Goal: Information Seeking & Learning: Understand process/instructions

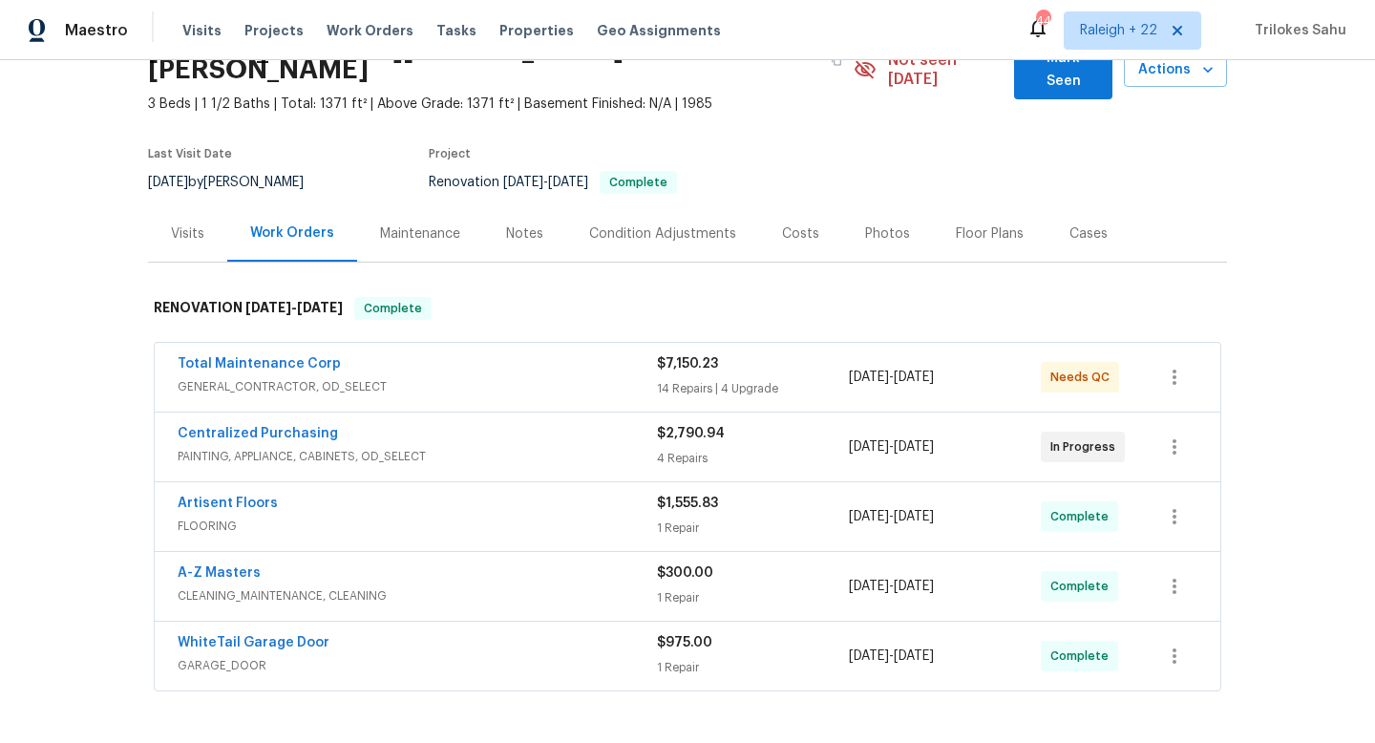
scroll to position [131, 0]
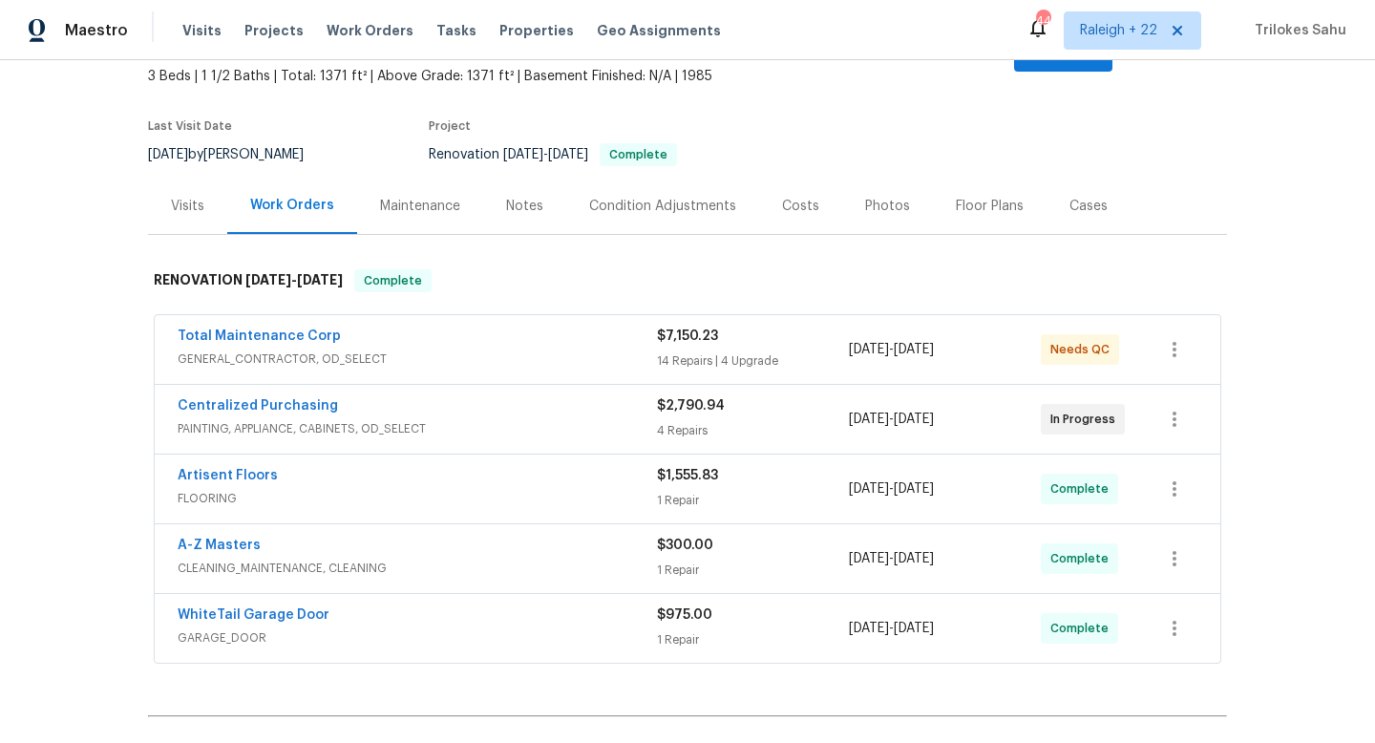
click at [247, 628] on span "GARAGE_DOOR" at bounding box center [417, 637] width 479 height 19
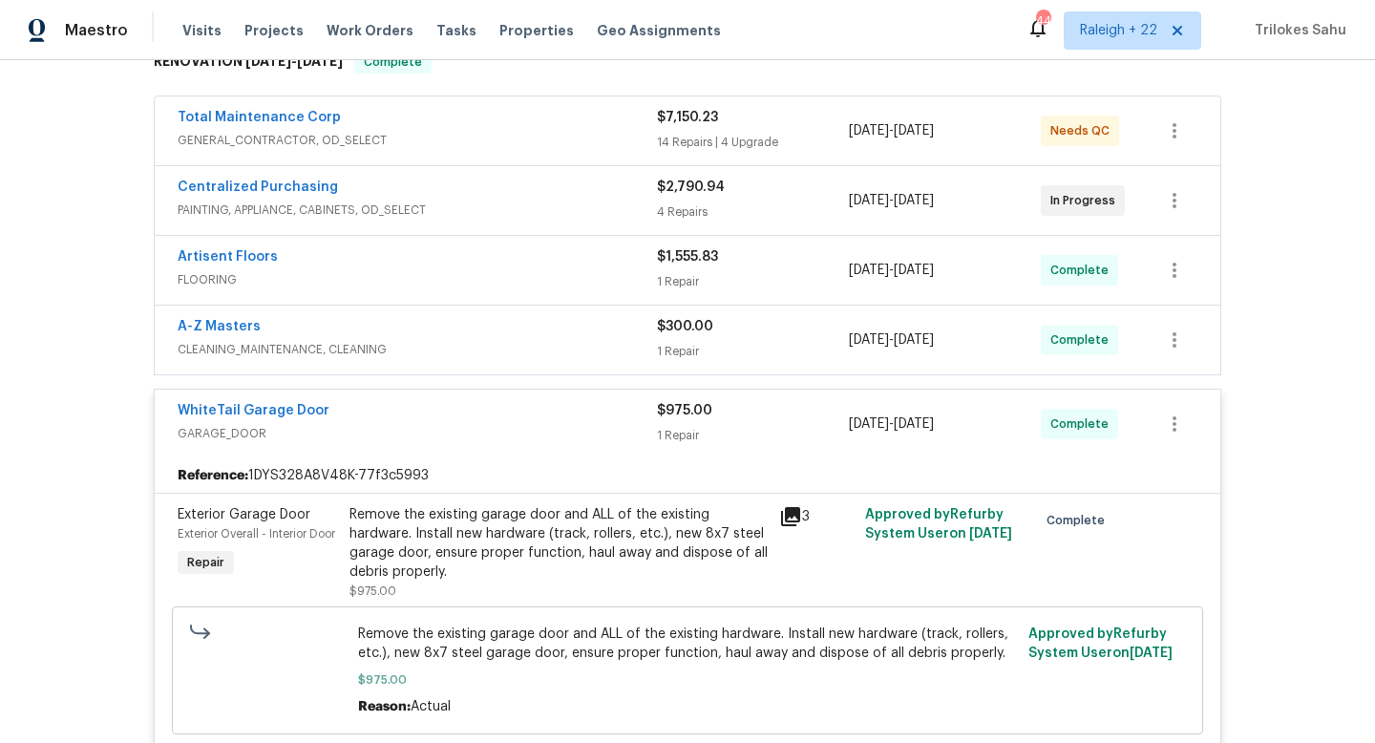
scroll to position [401, 0]
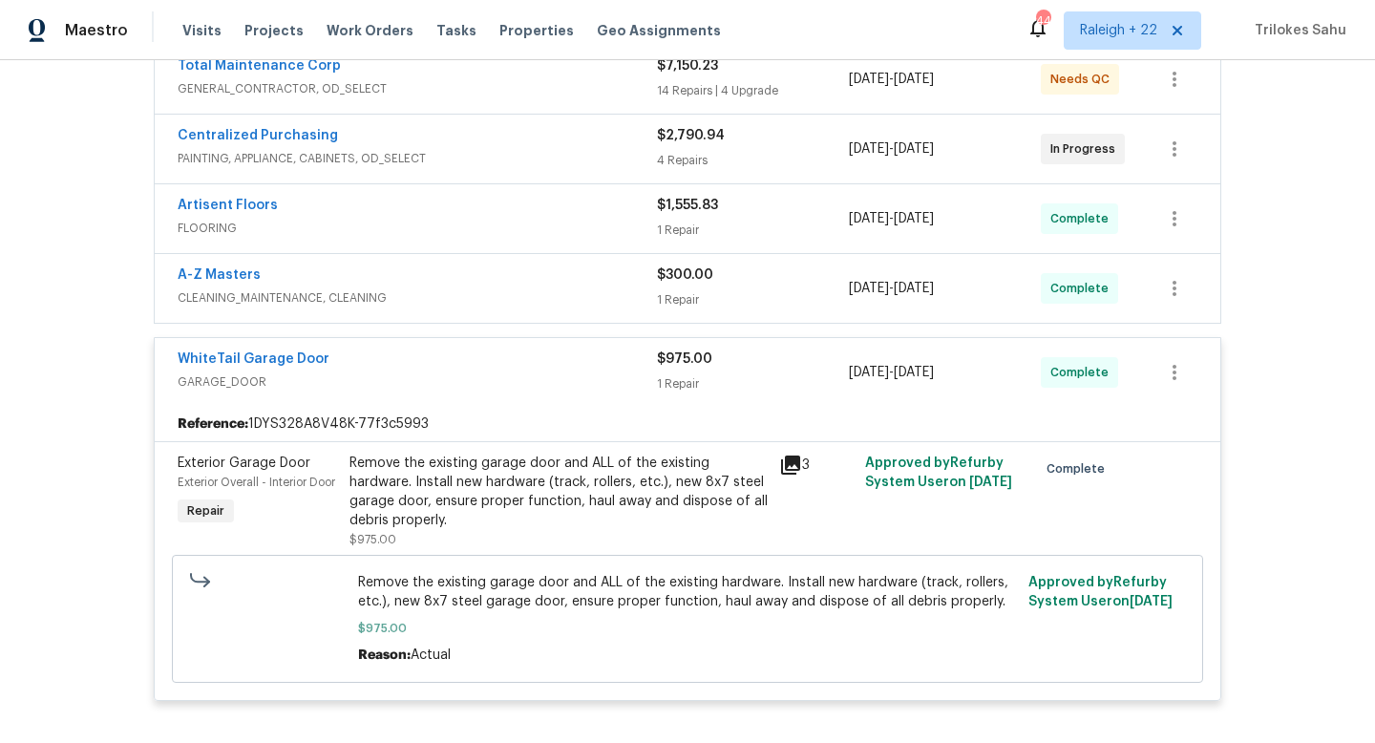
click at [414, 485] on div "Remove the existing garage door and ALL of the existing hardware. Install new h…" at bounding box center [559, 492] width 418 height 76
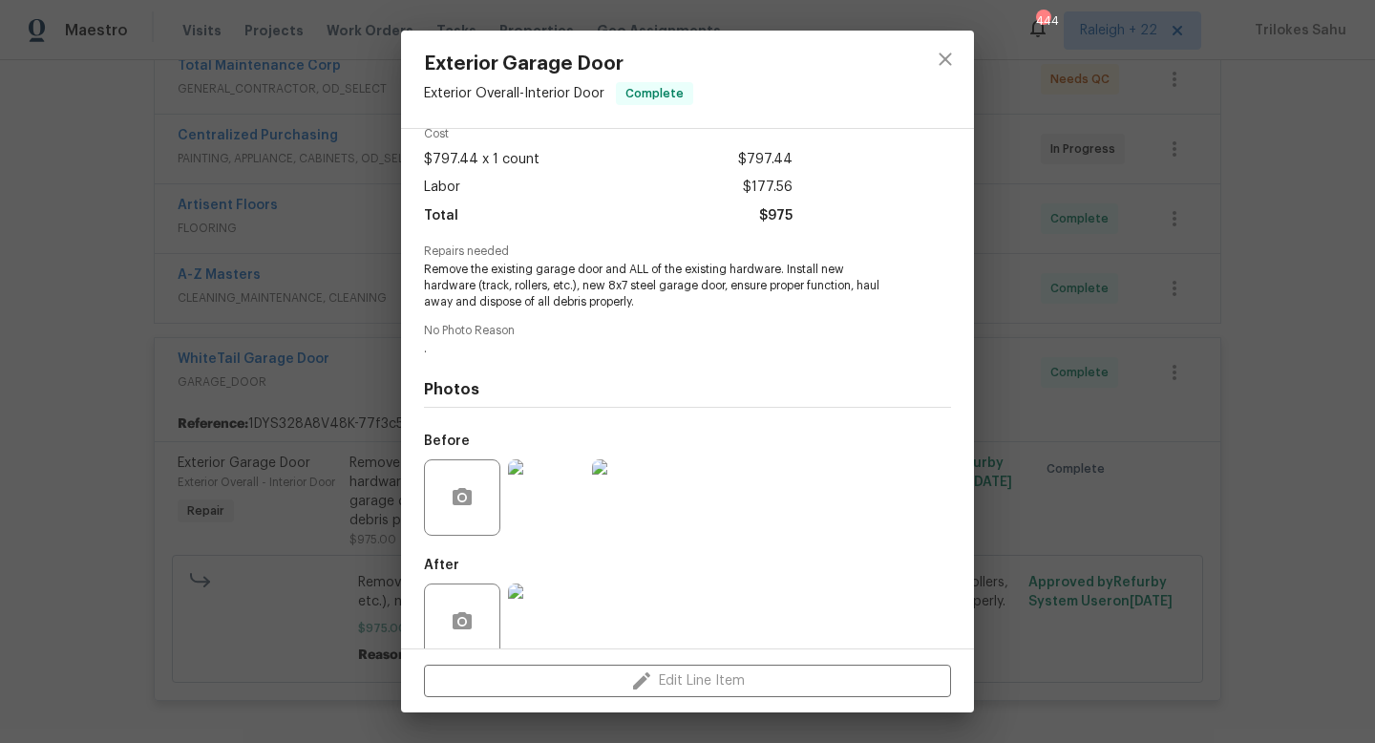
scroll to position [120, 0]
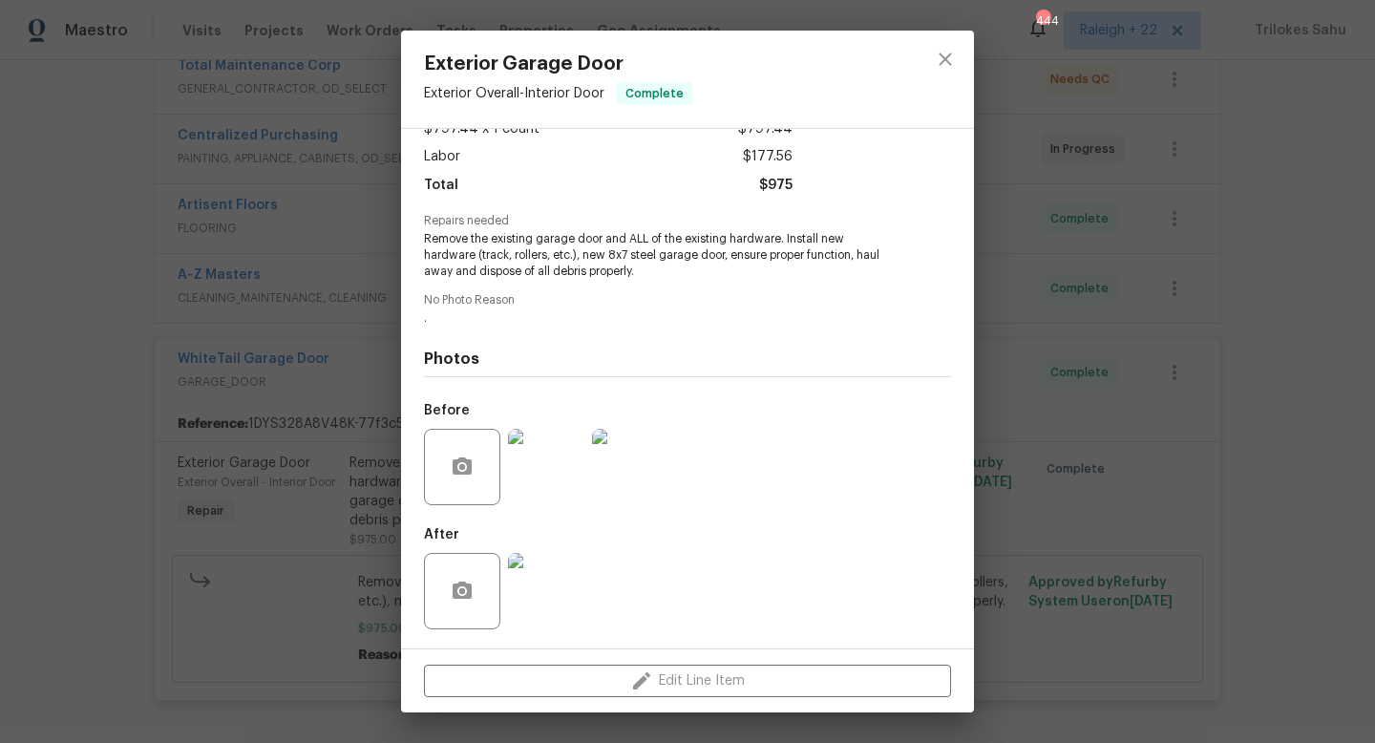
click at [538, 589] on img at bounding box center [546, 591] width 76 height 76
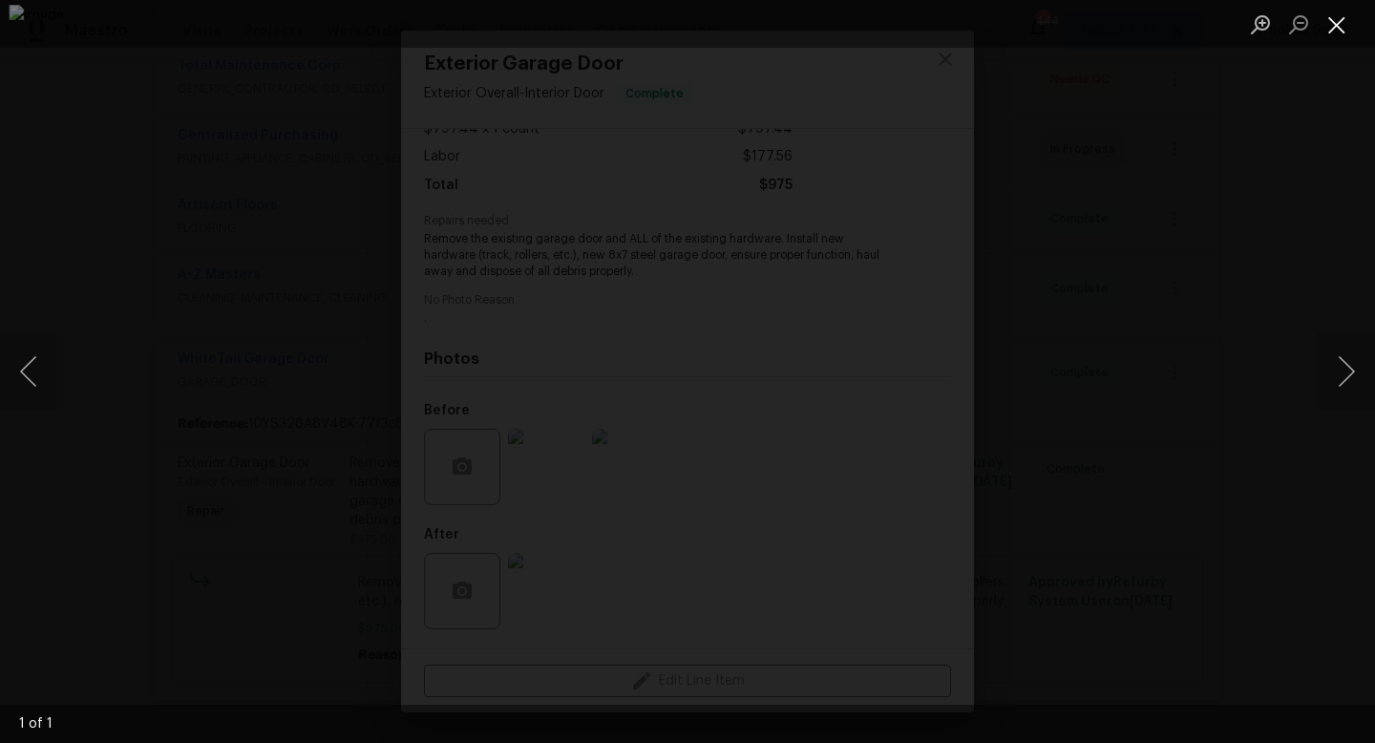
click at [1329, 20] on button "Close lightbox" at bounding box center [1337, 24] width 38 height 33
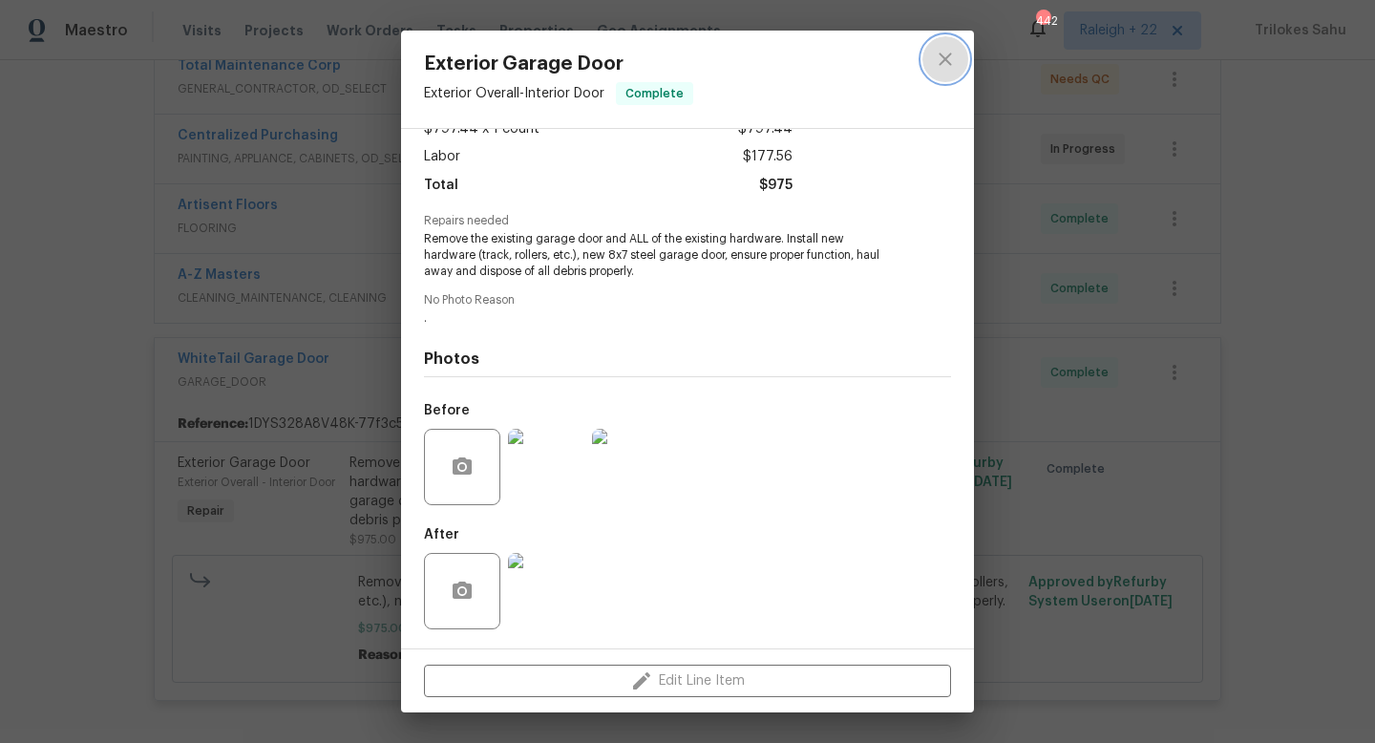
click at [950, 72] on button "close" at bounding box center [946, 59] width 46 height 46
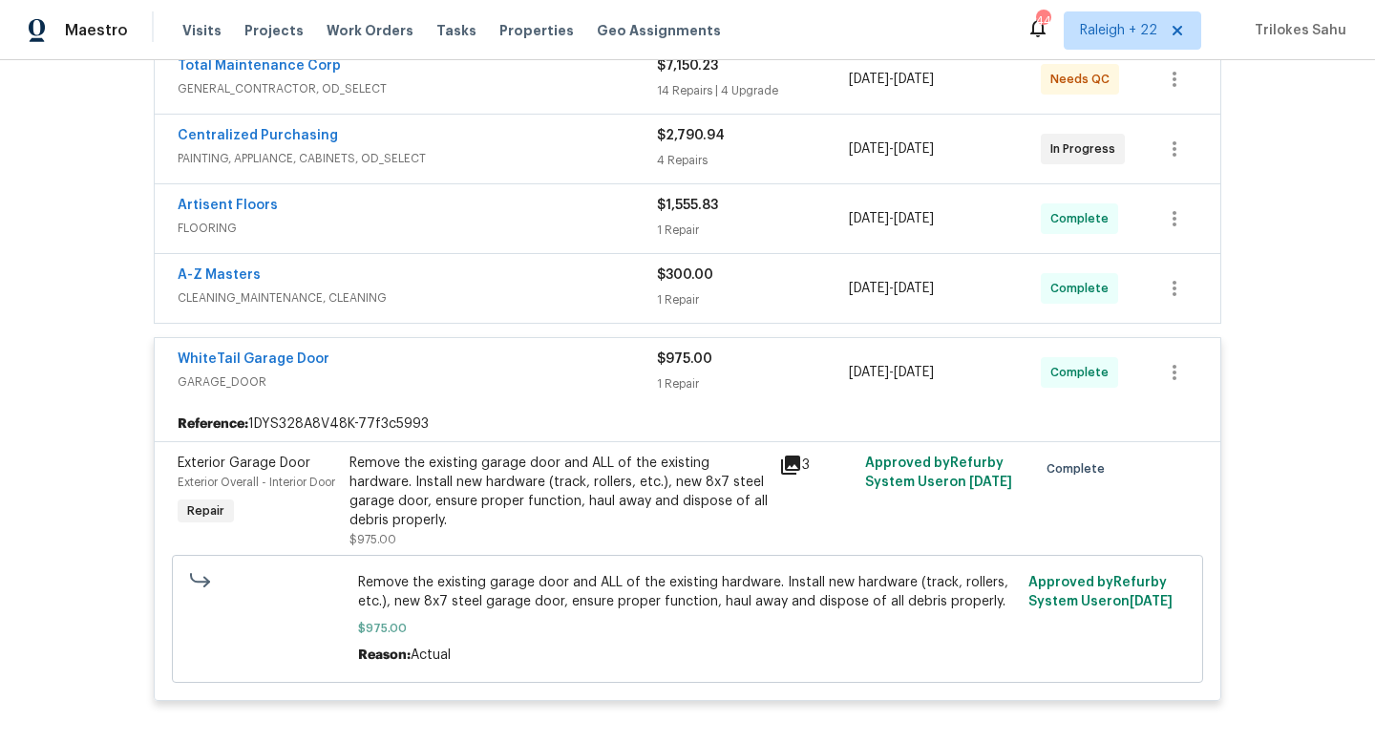
click at [601, 478] on div "Remove the existing garage door and ALL of the existing hardware. Install new h…" at bounding box center [559, 492] width 418 height 76
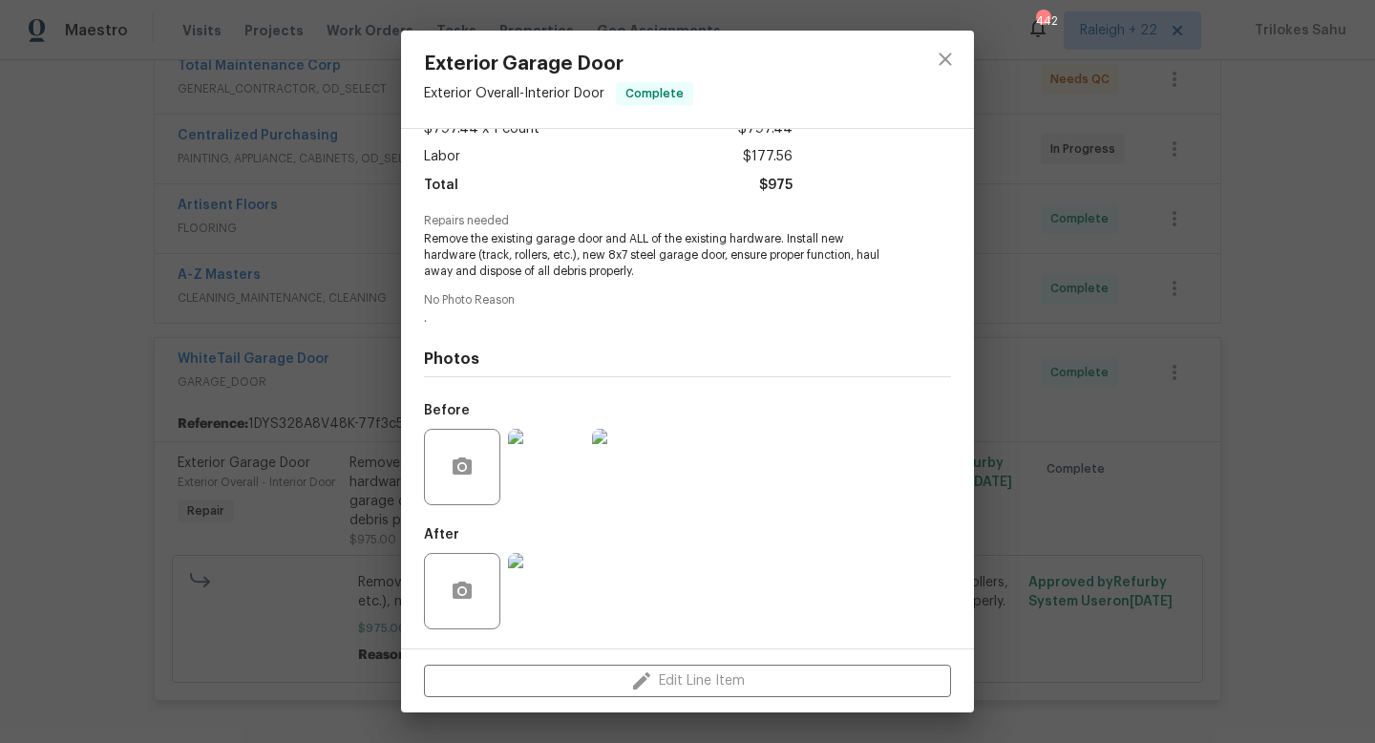
click at [554, 486] on img at bounding box center [546, 467] width 76 height 76
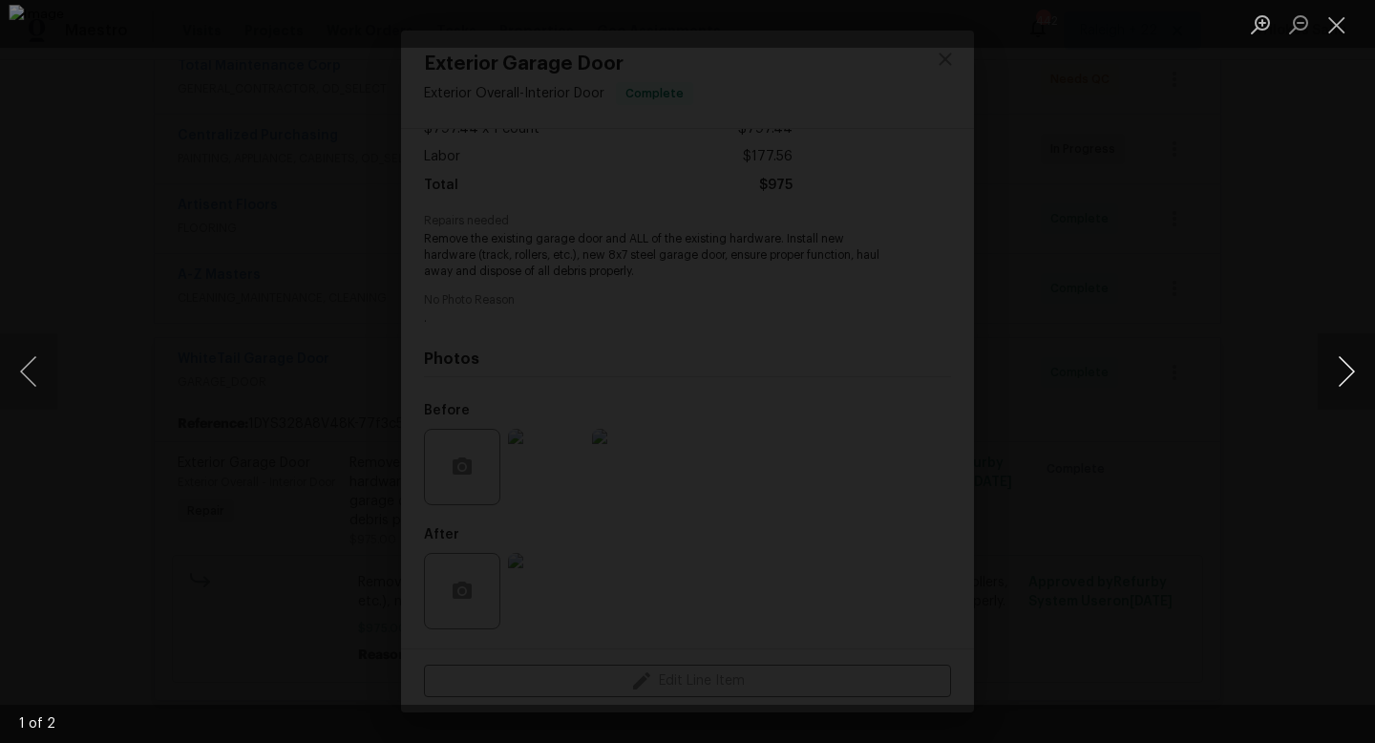
click at [1339, 359] on button "Next image" at bounding box center [1346, 371] width 57 height 76
click at [1330, 39] on button "Close lightbox" at bounding box center [1337, 24] width 38 height 33
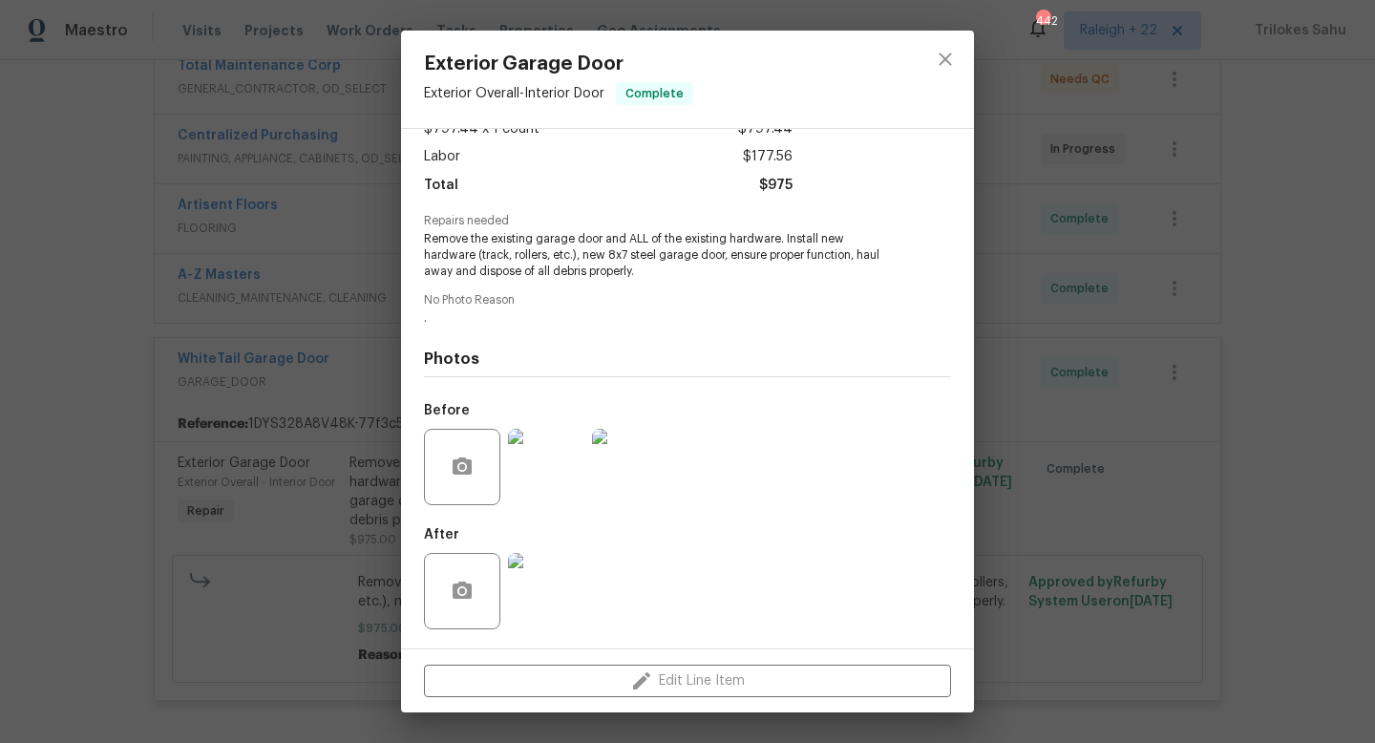
click at [549, 603] on img at bounding box center [546, 591] width 76 height 76
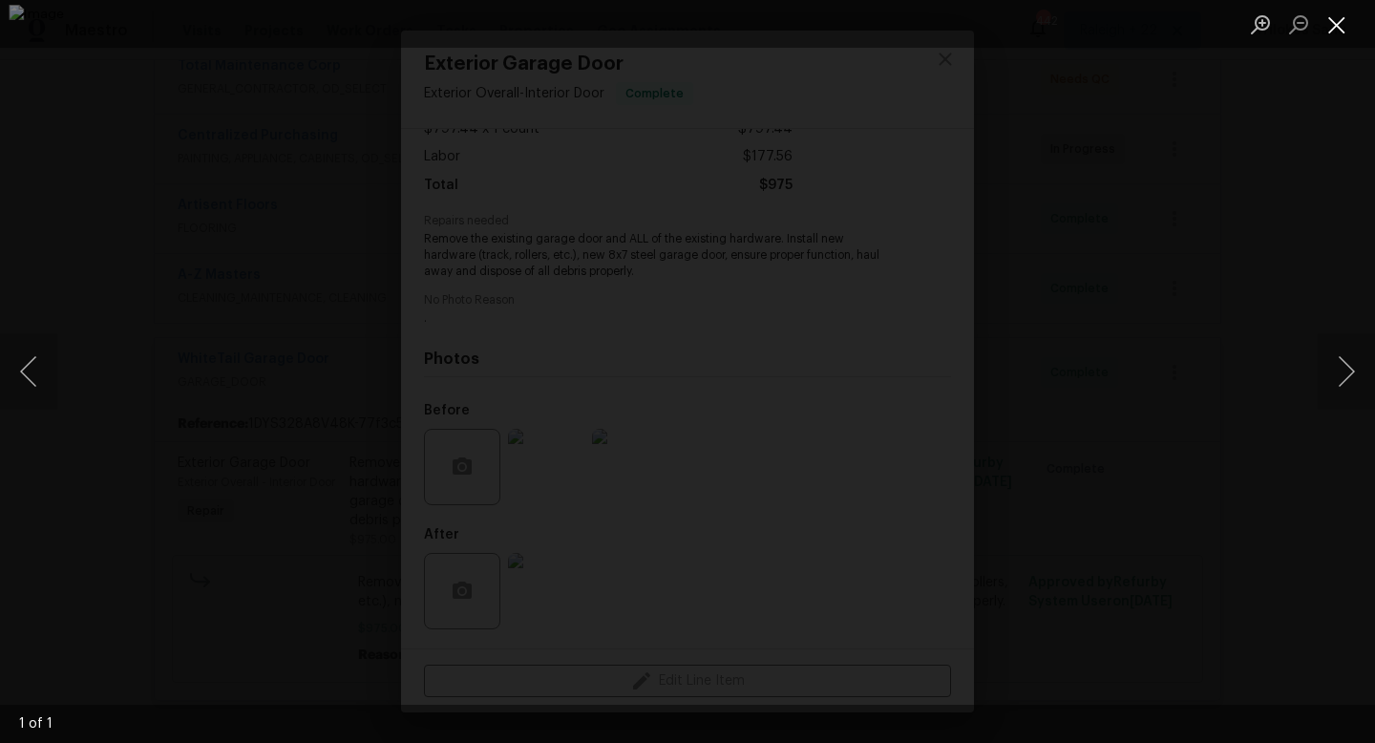
click at [1340, 27] on button "Close lightbox" at bounding box center [1337, 24] width 38 height 33
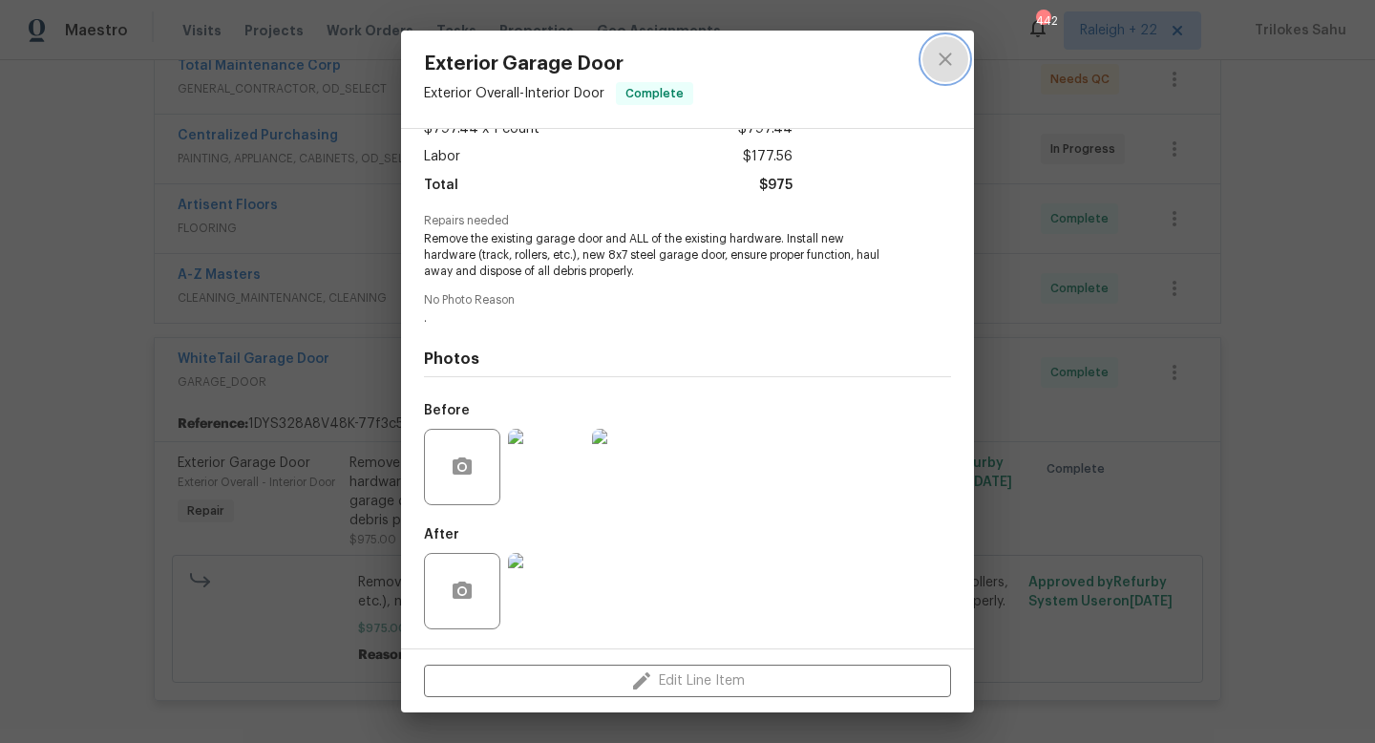
click at [934, 54] on icon "close" at bounding box center [945, 59] width 23 height 23
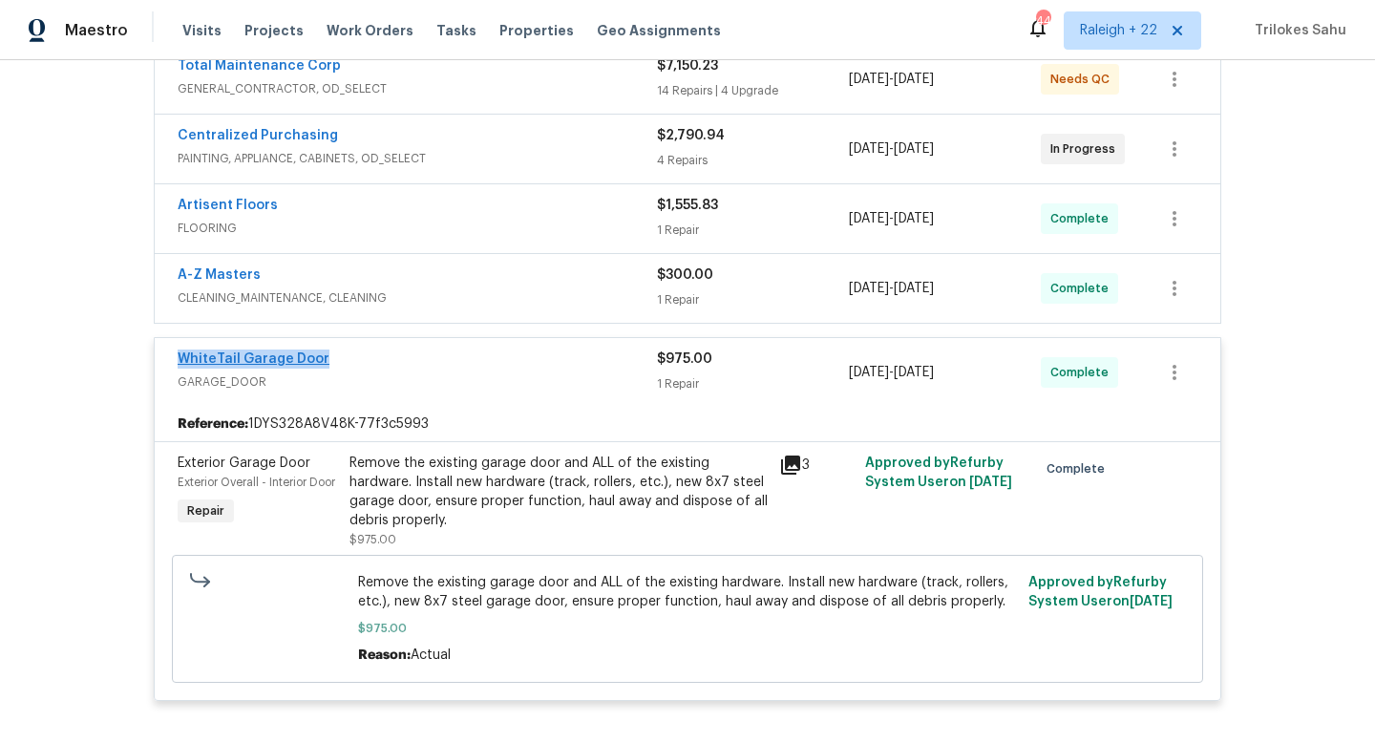
drag, startPoint x: 333, startPoint y: 340, endPoint x: 181, endPoint y: 340, distance: 151.8
click at [181, 350] on div "WhiteTail Garage Door" at bounding box center [417, 361] width 479 height 23
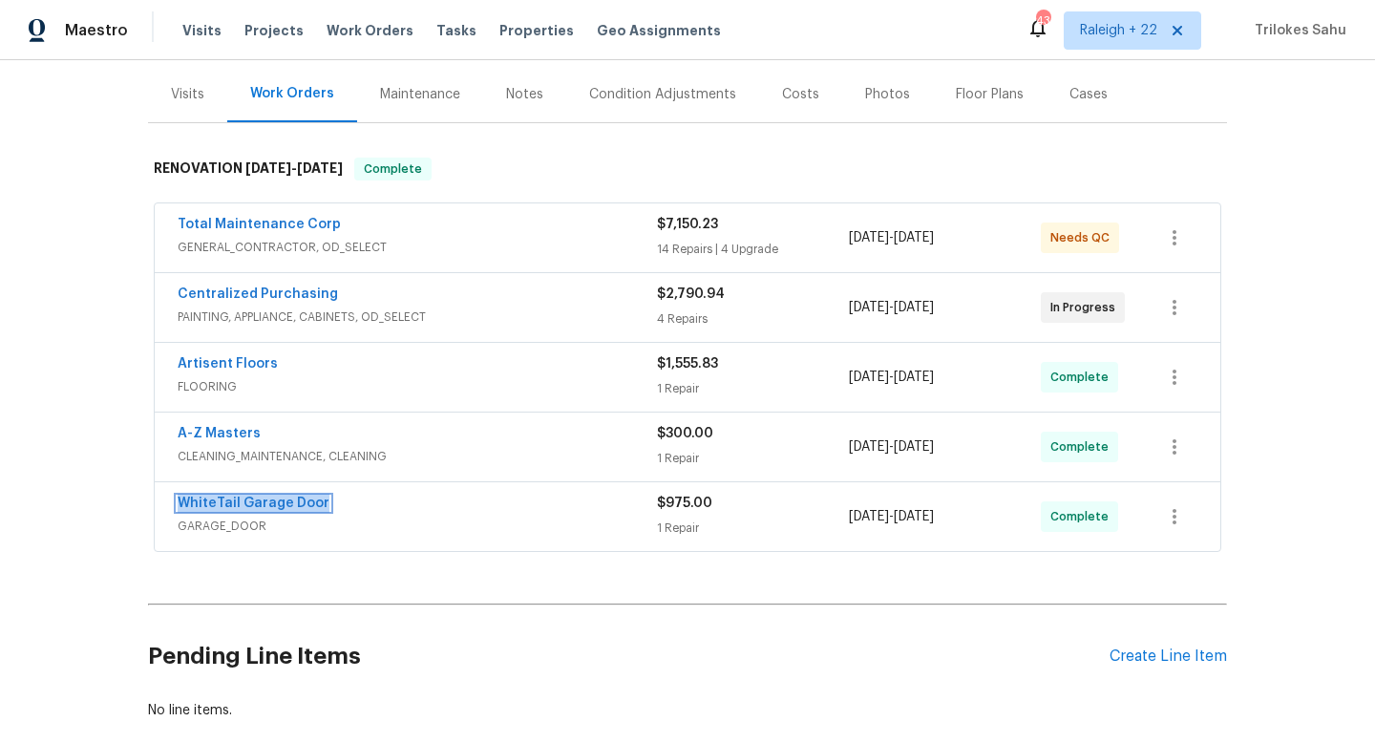
scroll to position [238, 0]
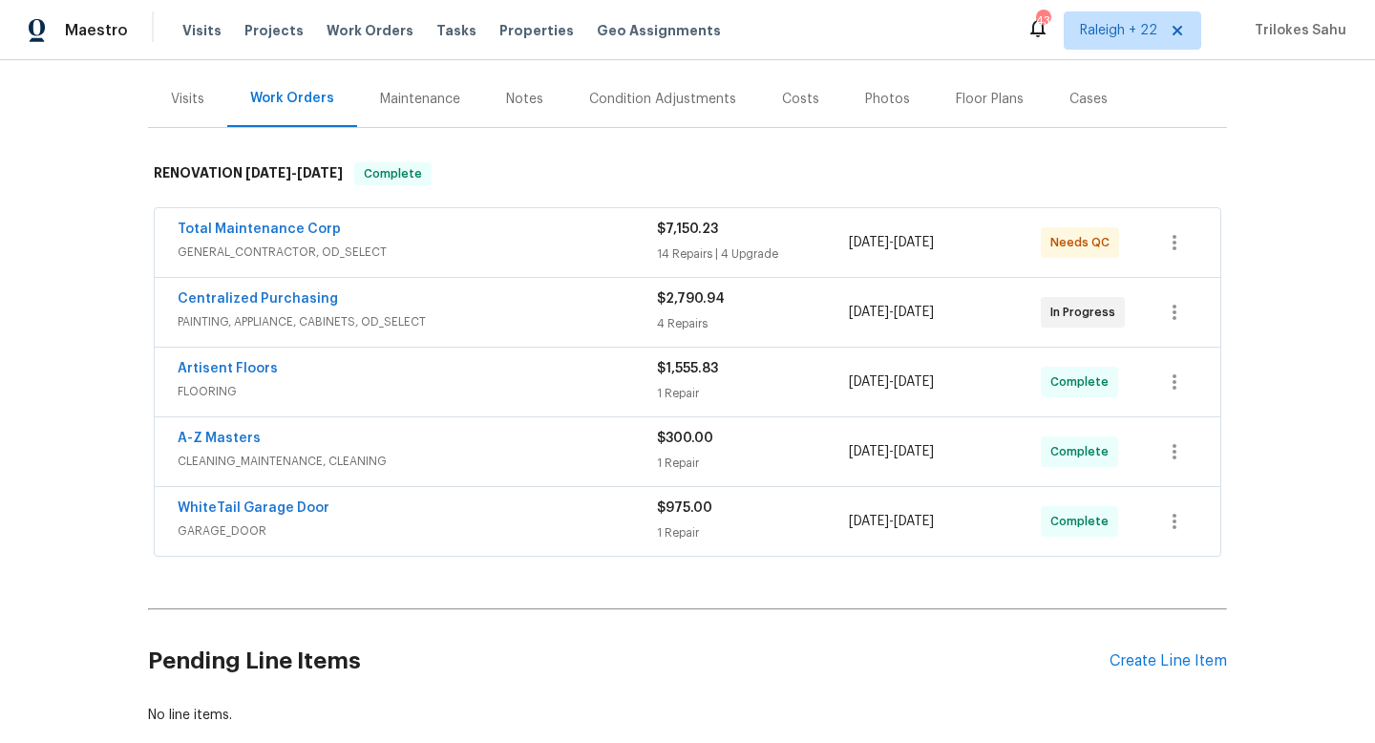
click at [462, 545] on div "Back to all projects [STREET_ADDRESS][PERSON_NAME] 3 Beds | 1 1/2 Baths | Total…" at bounding box center [687, 292] width 1079 height 895
click at [279, 501] on link "WhiteTail Garage Door" at bounding box center [254, 507] width 152 height 13
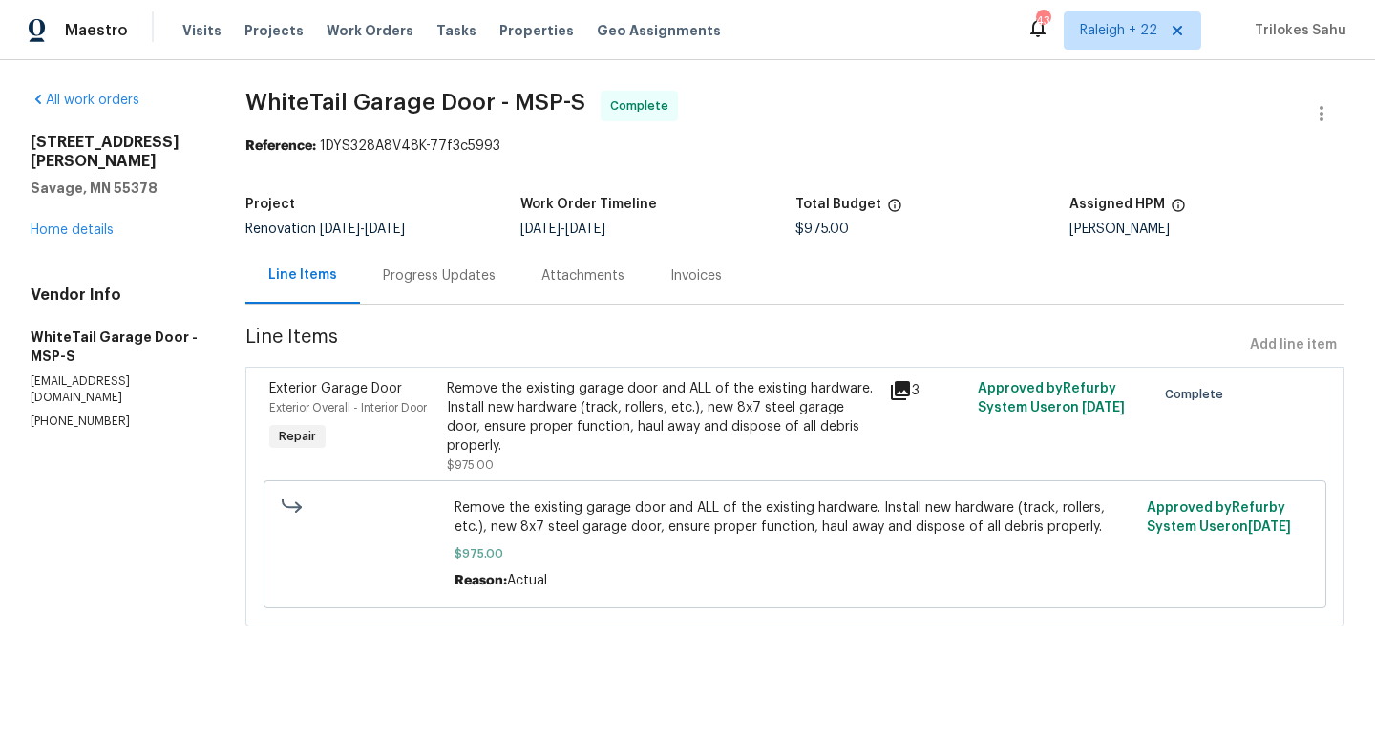
click at [514, 404] on div "Remove the existing garage door and ALL of the existing hardware. Install new h…" at bounding box center [663, 417] width 432 height 76
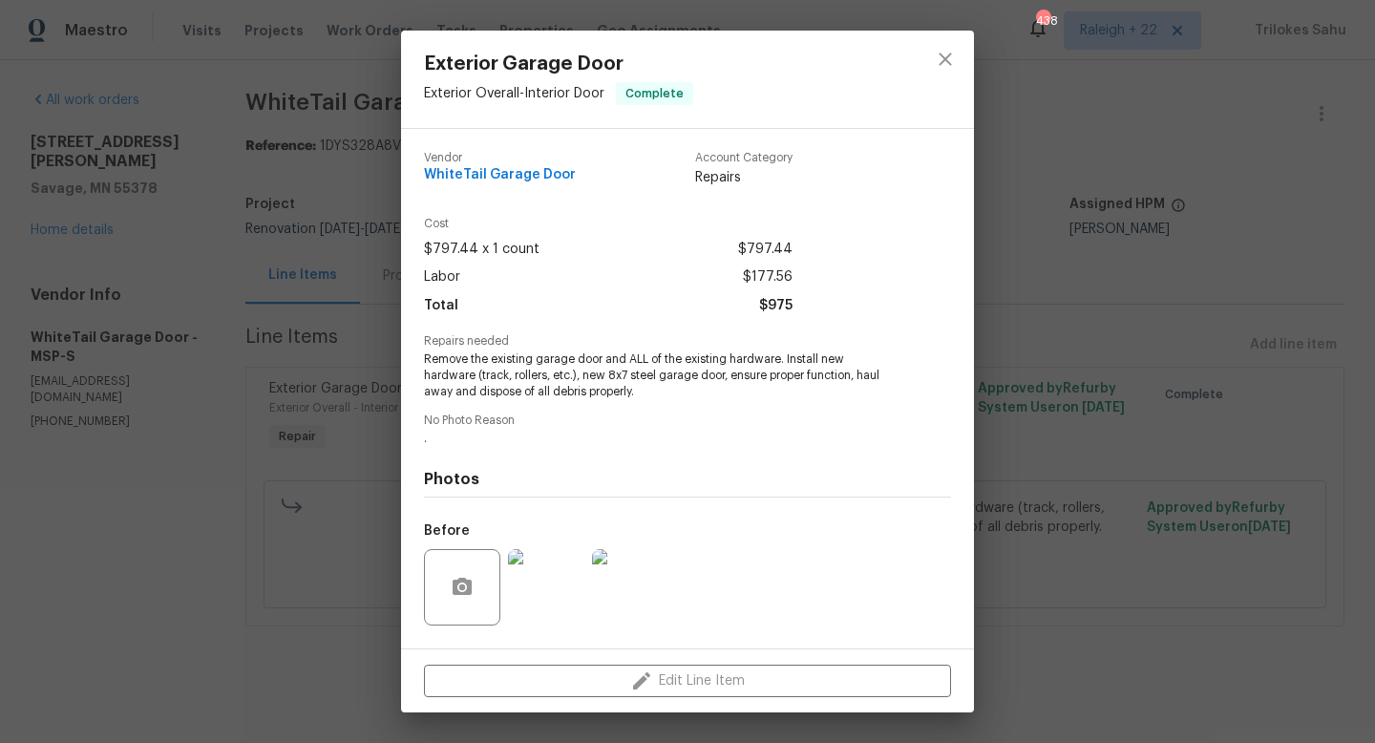
scroll to position [120, 0]
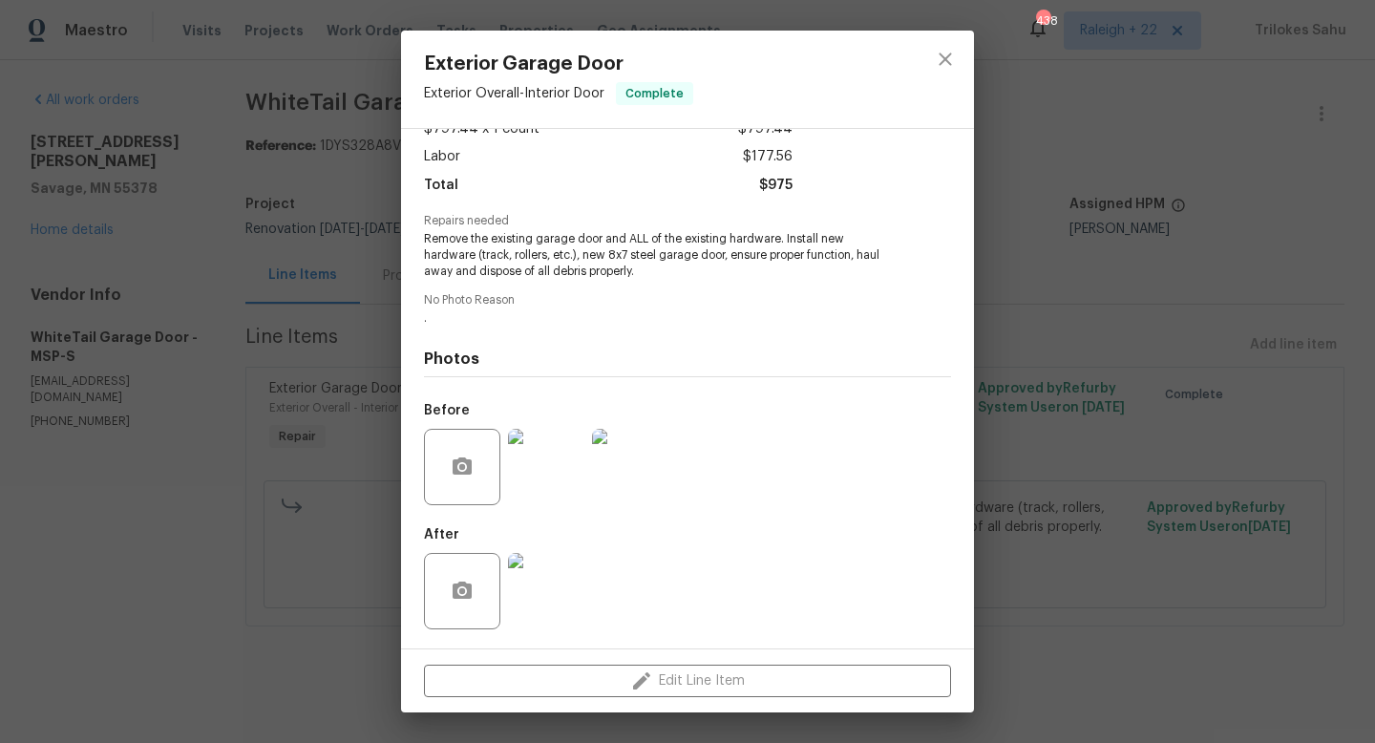
click at [572, 633] on div at bounding box center [546, 590] width 84 height 99
click at [564, 609] on img at bounding box center [546, 591] width 76 height 76
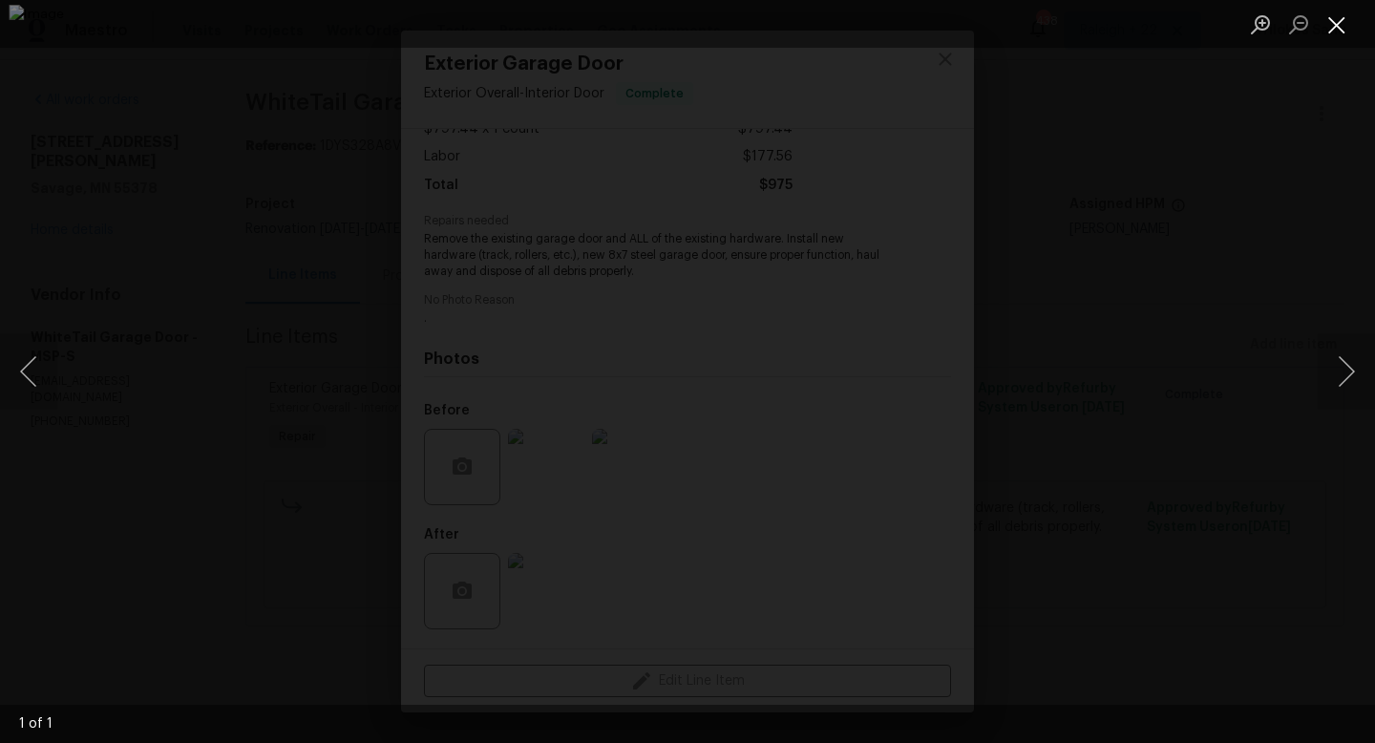
click at [1344, 37] on button "Close lightbox" at bounding box center [1337, 24] width 38 height 33
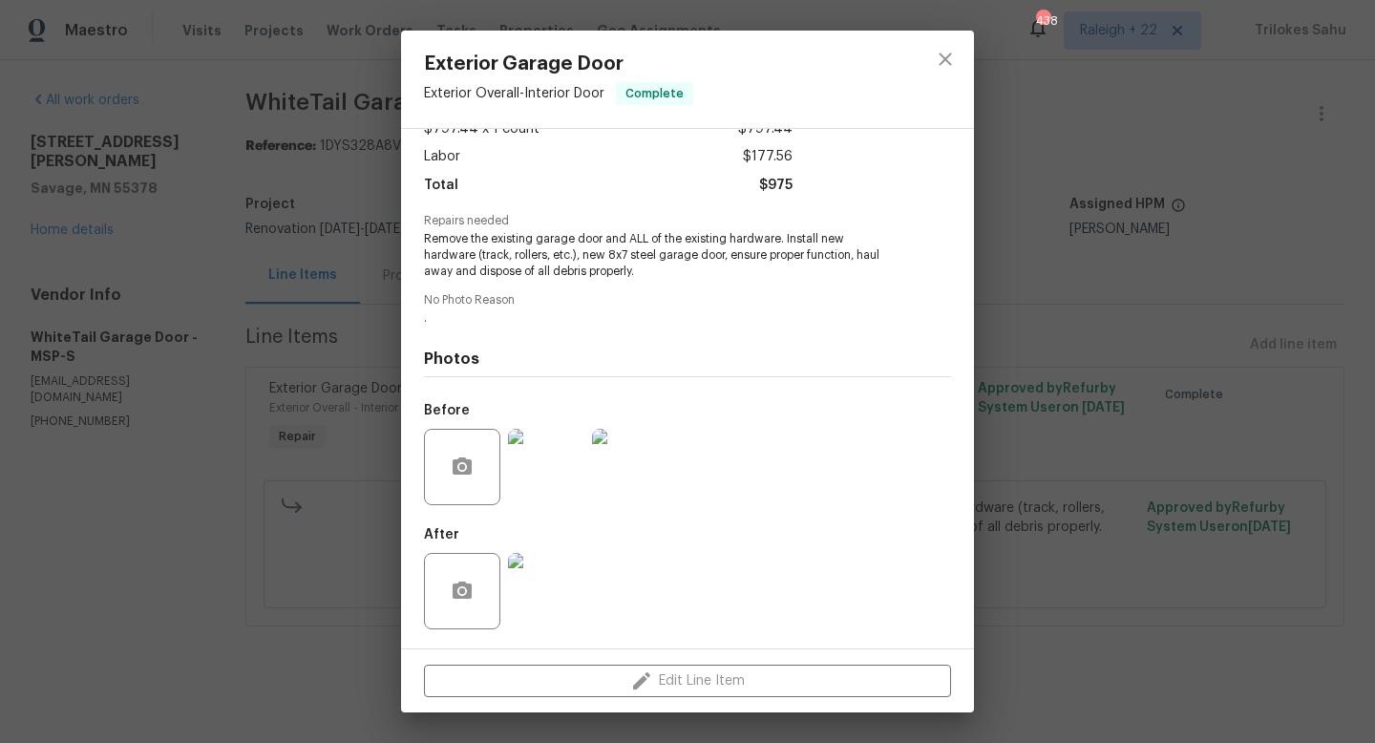
click at [560, 502] on img at bounding box center [546, 467] width 76 height 76
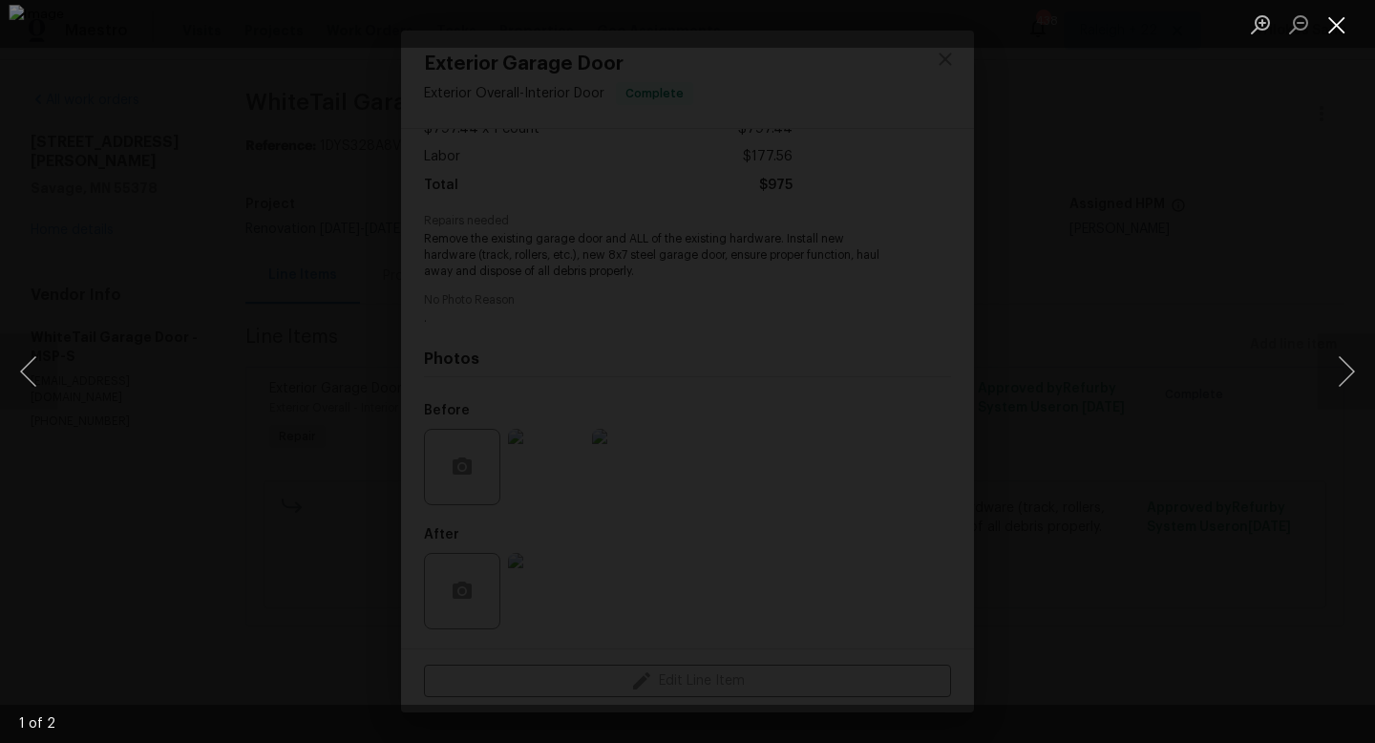
click at [1334, 29] on button "Close lightbox" at bounding box center [1337, 24] width 38 height 33
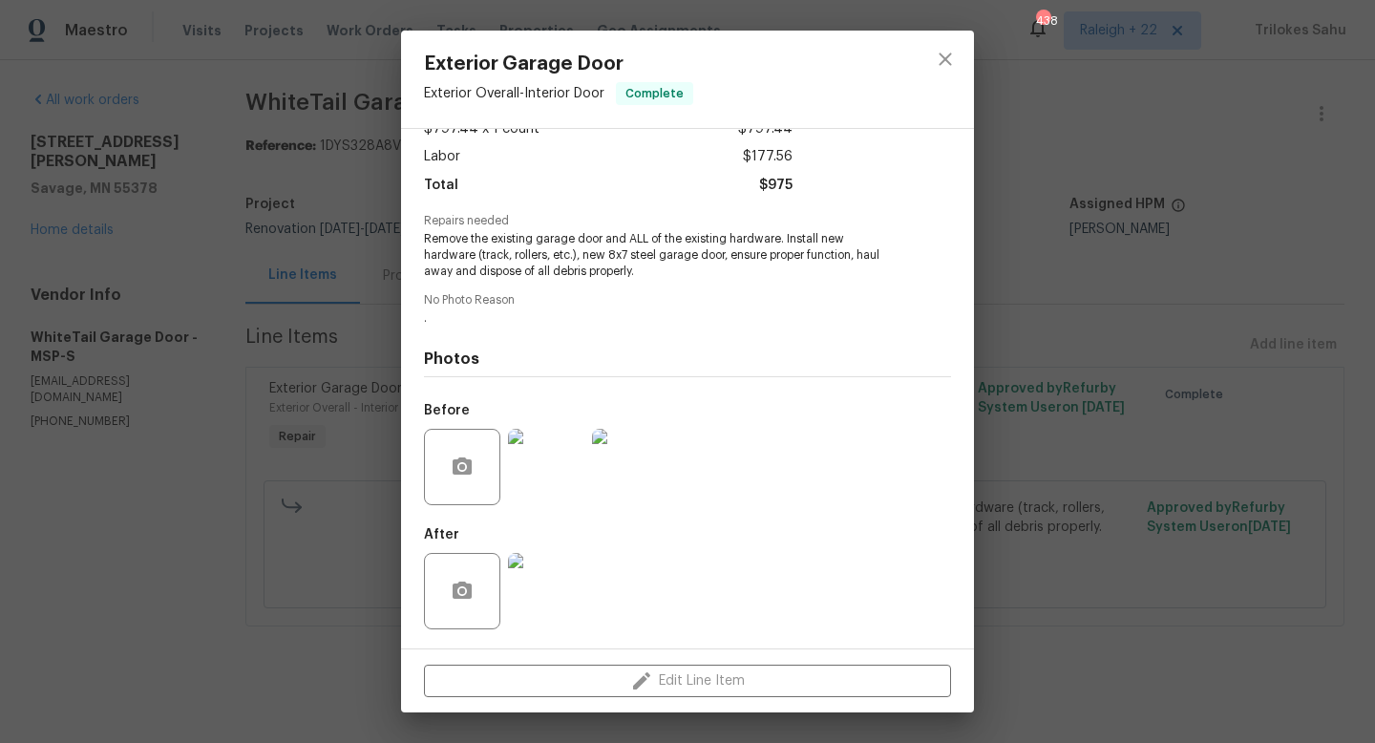
click at [560, 572] on img at bounding box center [546, 591] width 76 height 76
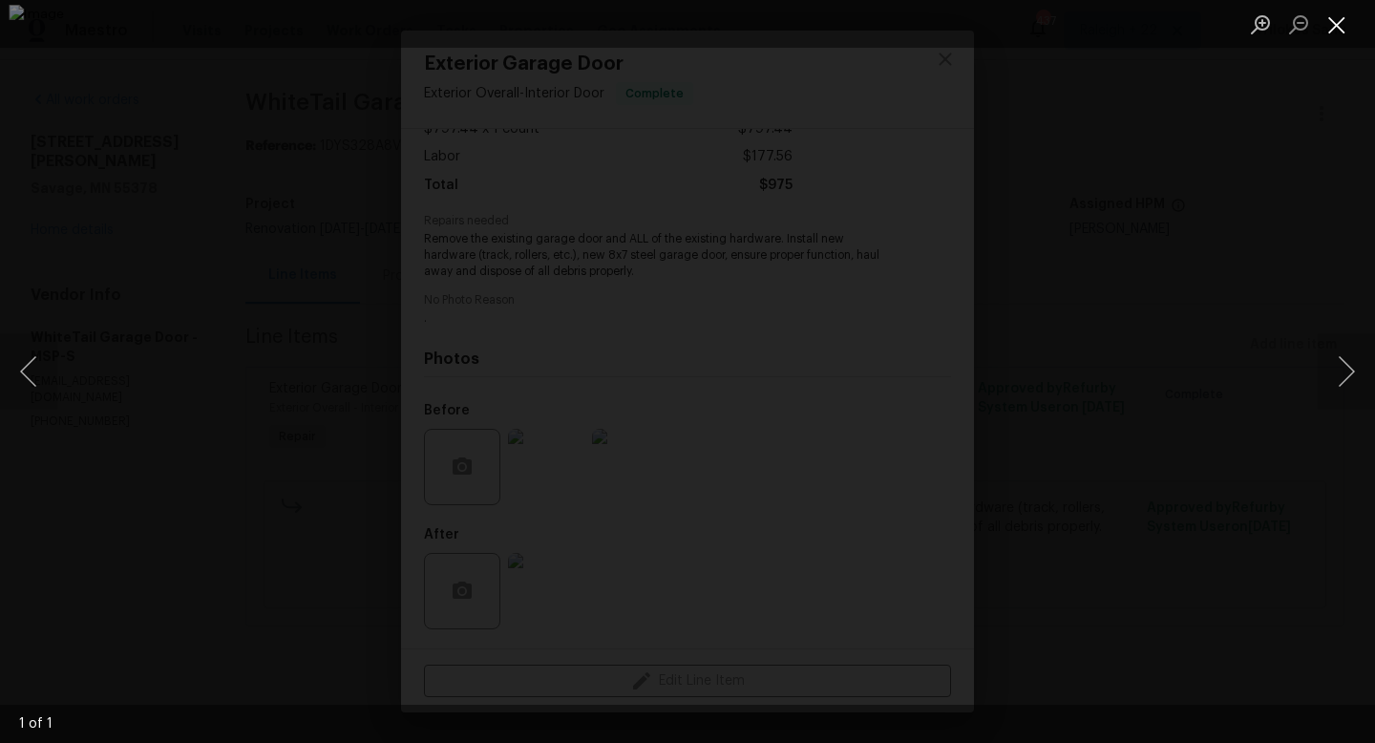
click at [1337, 33] on button "Close lightbox" at bounding box center [1337, 24] width 38 height 33
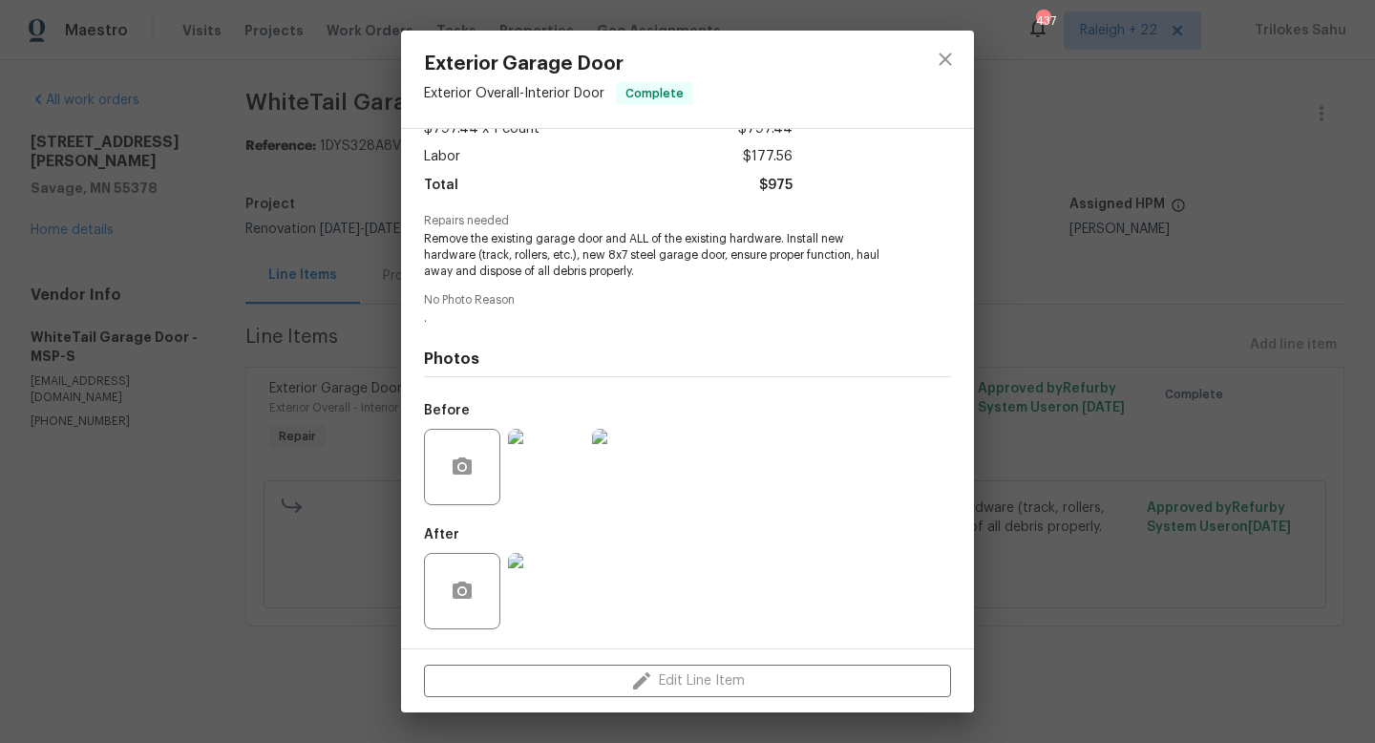
click at [558, 483] on img at bounding box center [546, 467] width 76 height 76
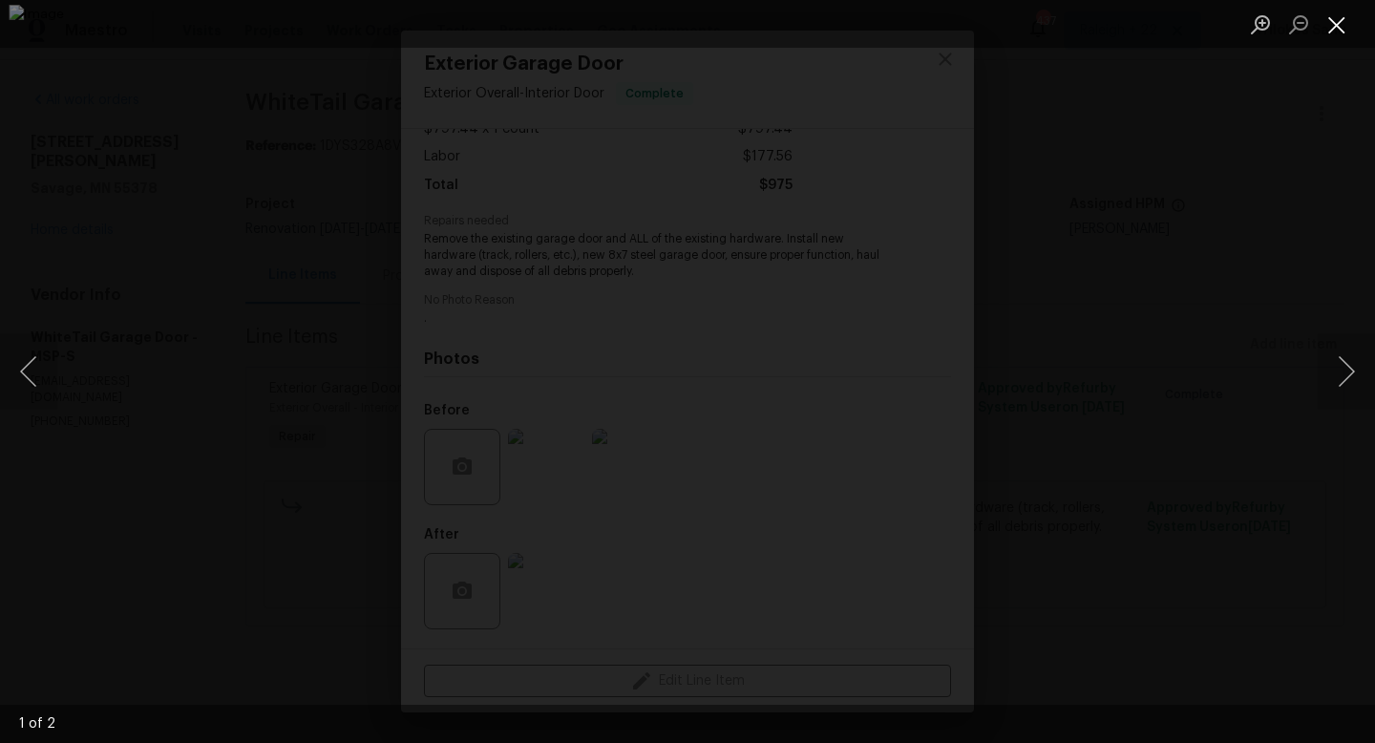
click at [1335, 32] on button "Close lightbox" at bounding box center [1337, 24] width 38 height 33
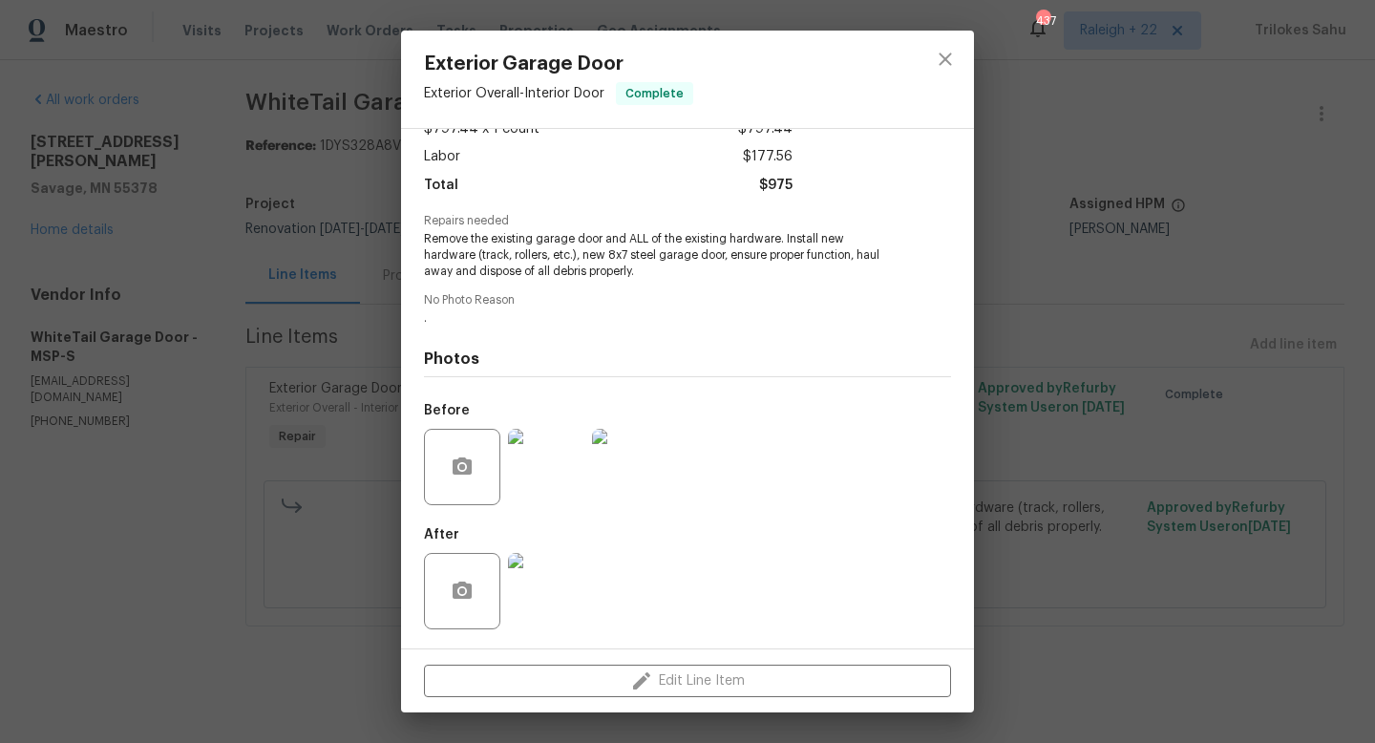
click at [530, 593] on img at bounding box center [546, 591] width 76 height 76
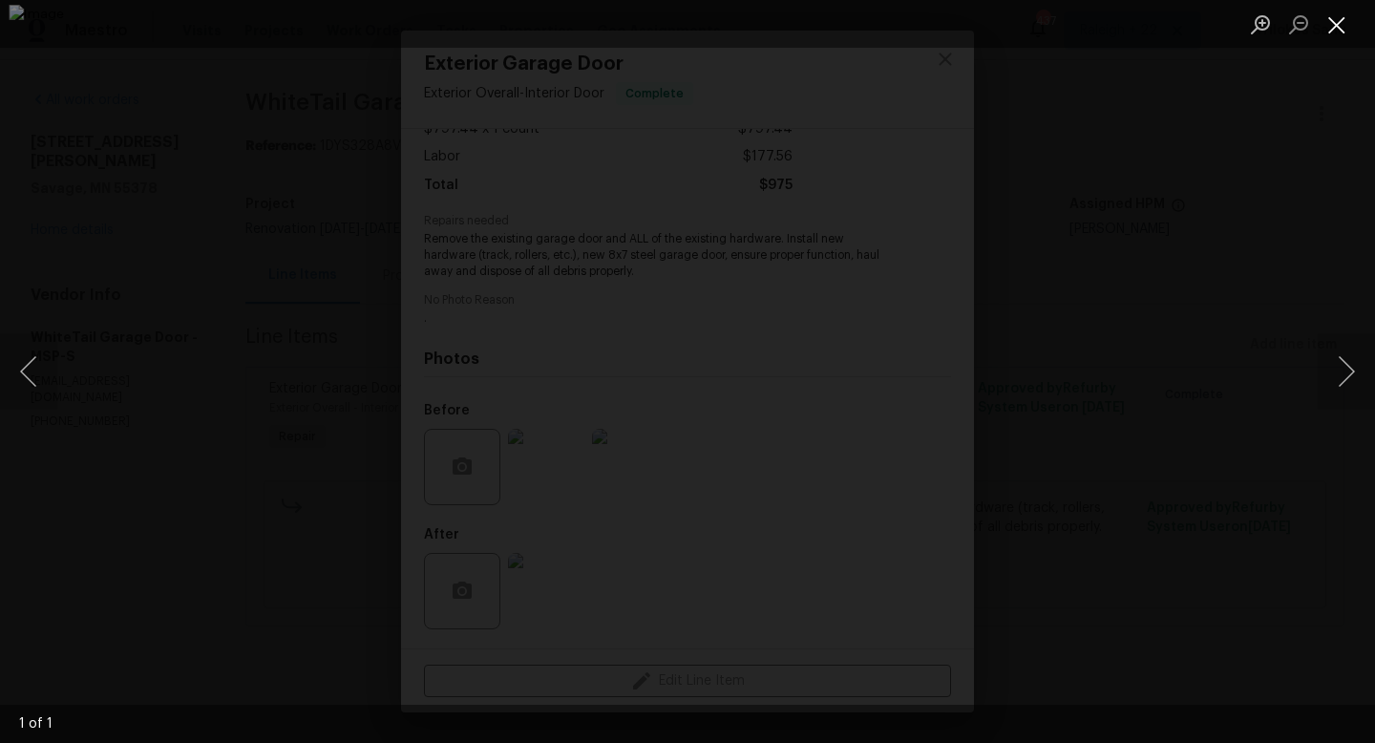
click at [1341, 34] on button "Close lightbox" at bounding box center [1337, 24] width 38 height 33
